Goal: Task Accomplishment & Management: Use online tool/utility

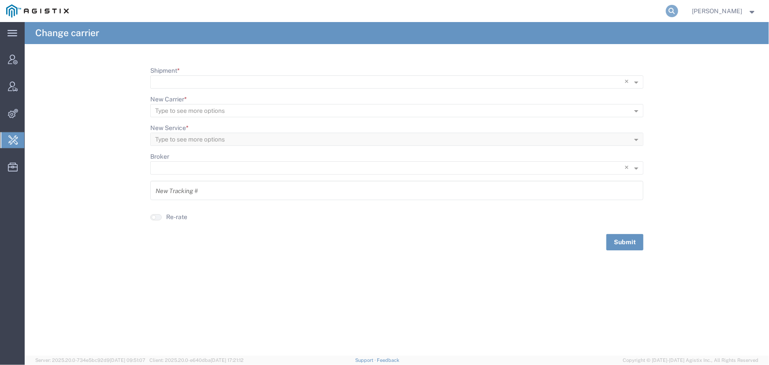
click at [669, 11] on icon at bounding box center [672, 11] width 12 height 12
type input "offline@abbott.com"
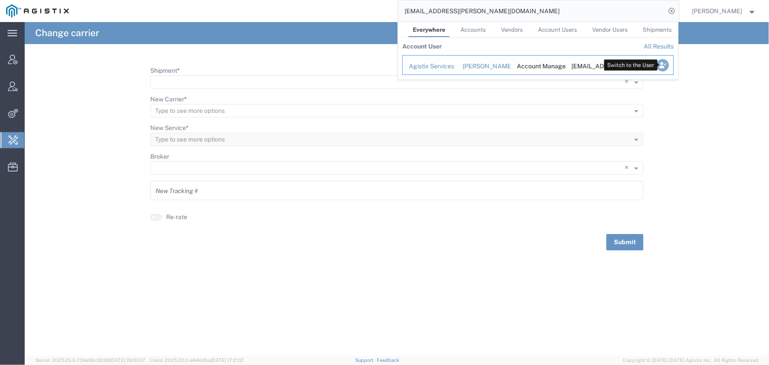
click at [658, 63] on icon "Search Results" at bounding box center [662, 65] width 12 height 12
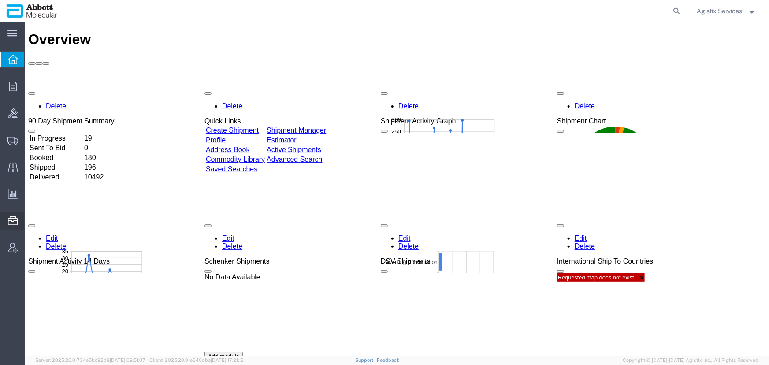
click at [0, 0] on span "Commodity Library" at bounding box center [0, 0] width 0 height 0
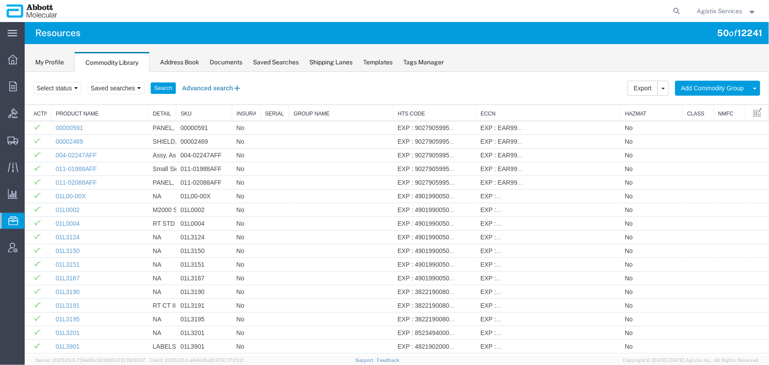
click at [205, 88] on button "Advanced search" at bounding box center [211, 87] width 72 height 15
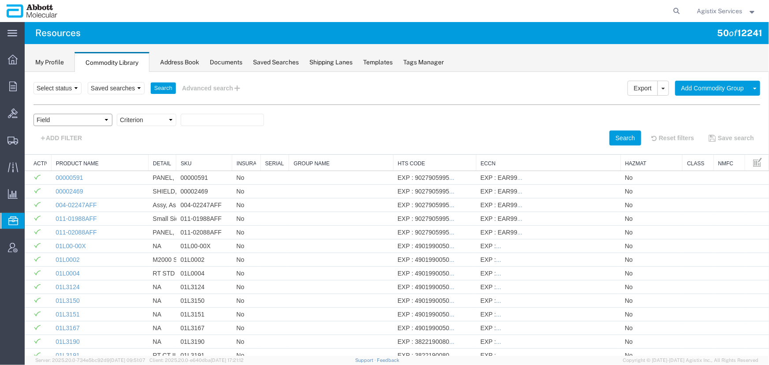
click at [56, 121] on select "Field Class Commodity Category Commodity Group Commodity Quantity Commodity Val…" at bounding box center [72, 119] width 79 height 12
select select "productName"
click at [33, 113] on select "Field Class Commodity Category Commodity Group Commodity Quantity Commodity Val…" at bounding box center [72, 119] width 79 height 12
click at [134, 119] on select "Criterion contains does not contain is is blank is not blank starts with" at bounding box center [145, 119] width 59 height 12
select select "contains"
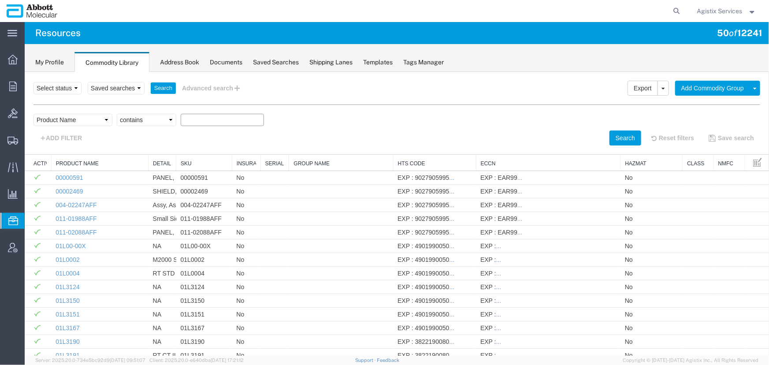
click at [116, 113] on select "Criterion contains does not contain is is blank is not blank starts with" at bounding box center [145, 119] width 59 height 12
click at [221, 118] on input "text" at bounding box center [221, 119] width 83 height 12
paste input "01N3080"
type input "01N3080"
click at [620, 137] on button "Search" at bounding box center [625, 137] width 32 height 15
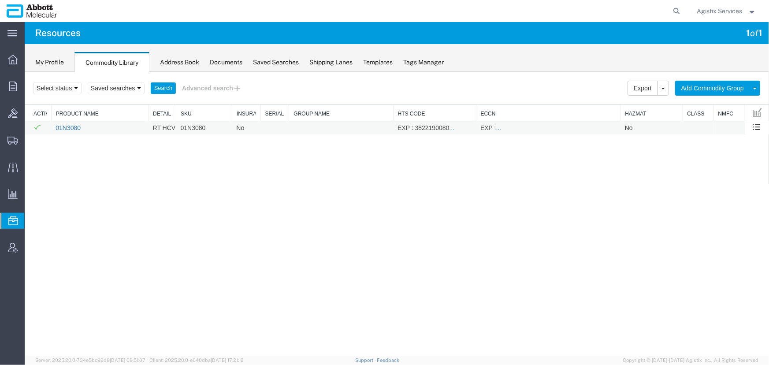
click at [68, 125] on link "01N3080" at bounding box center [67, 127] width 25 height 7
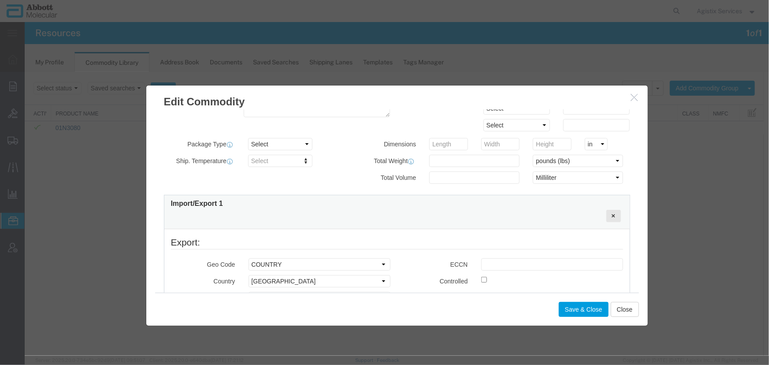
scroll to position [200, 0]
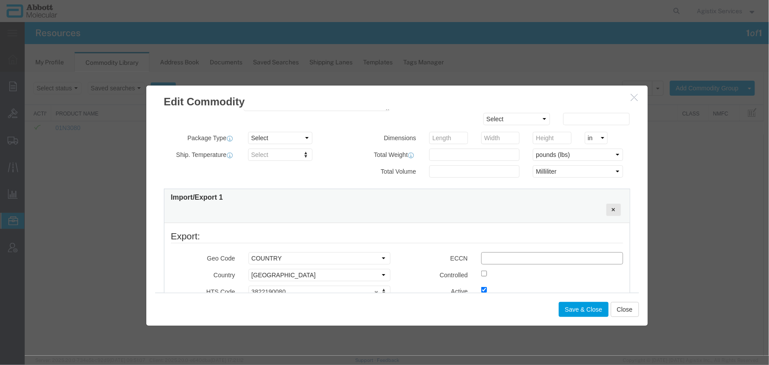
click at [488, 259] on input "text" at bounding box center [552, 258] width 142 height 12
type input "EAR99"
click at [577, 307] on button "Save & Close" at bounding box center [583, 308] width 50 height 15
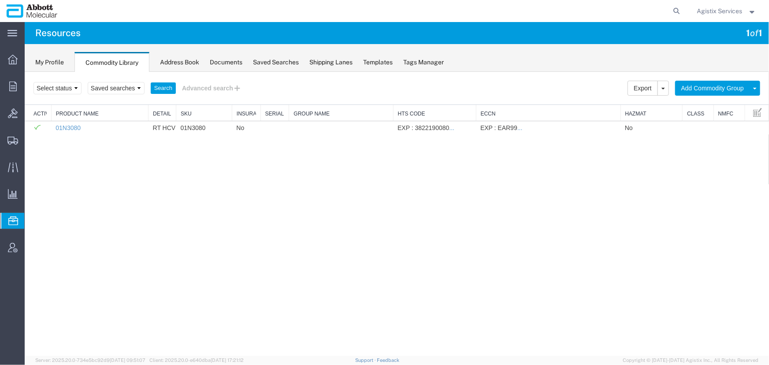
click at [715, 13] on span "Agistix Services" at bounding box center [719, 11] width 45 height 10
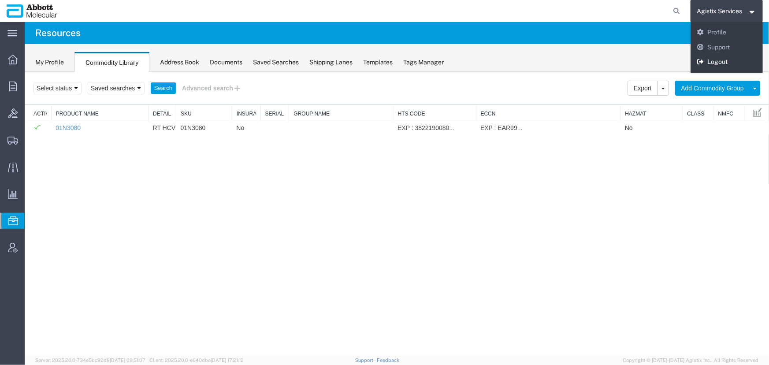
click at [716, 62] on link "Logout" at bounding box center [726, 62] width 73 height 15
